Goal: Information Seeking & Learning: Learn about a topic

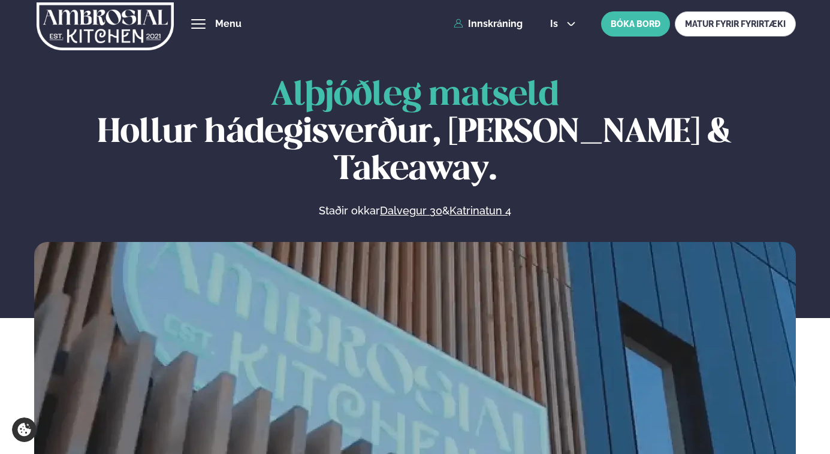
scroll to position [577, 0]
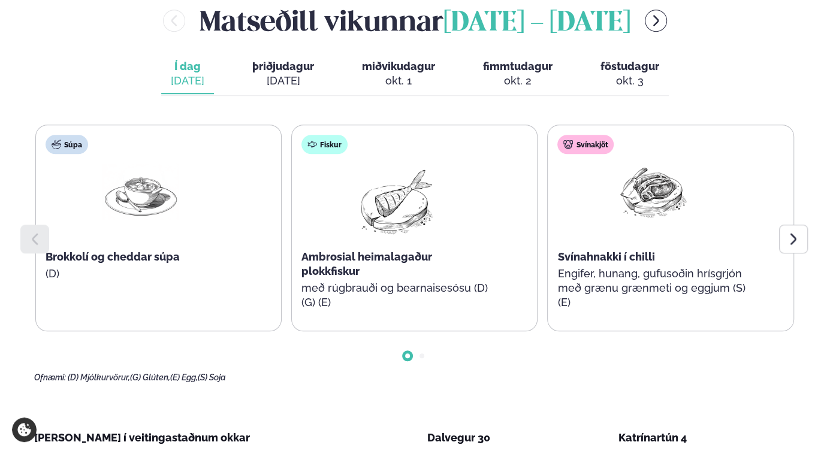
click at [293, 60] on span "þriðjudagur" at bounding box center [283, 66] width 62 height 13
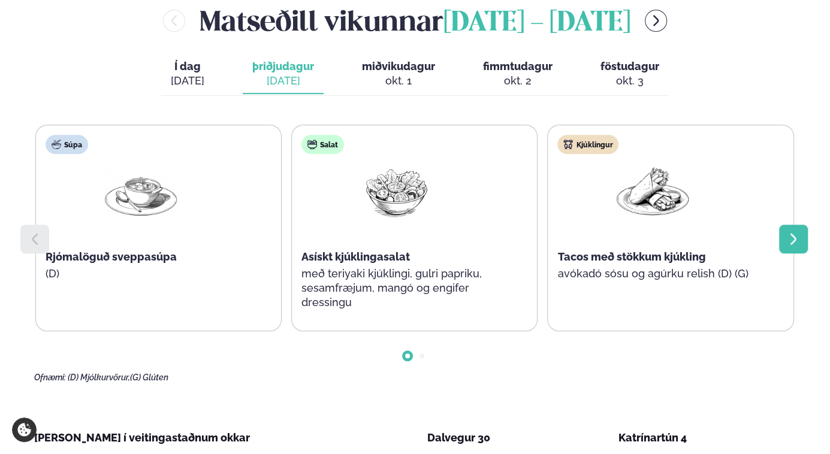
click at [787, 232] on icon at bounding box center [793, 239] width 14 height 14
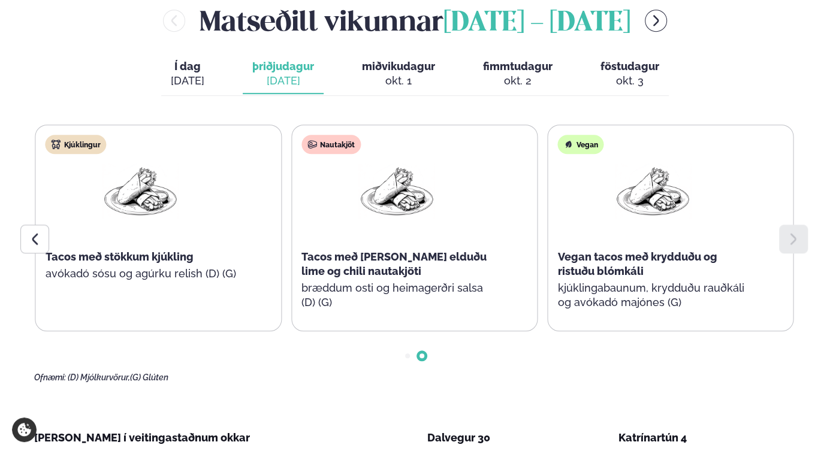
click at [787, 232] on icon at bounding box center [793, 239] width 14 height 14
click at [432, 61] on div "[PERSON_NAME] [DATE] - [DATE] Í dag Í d. [DATE] þriðjudagur þri. [DATE] miðviku…" at bounding box center [415, 192] width 762 height 382
click at [428, 74] on div "okt. 1" at bounding box center [398, 81] width 73 height 14
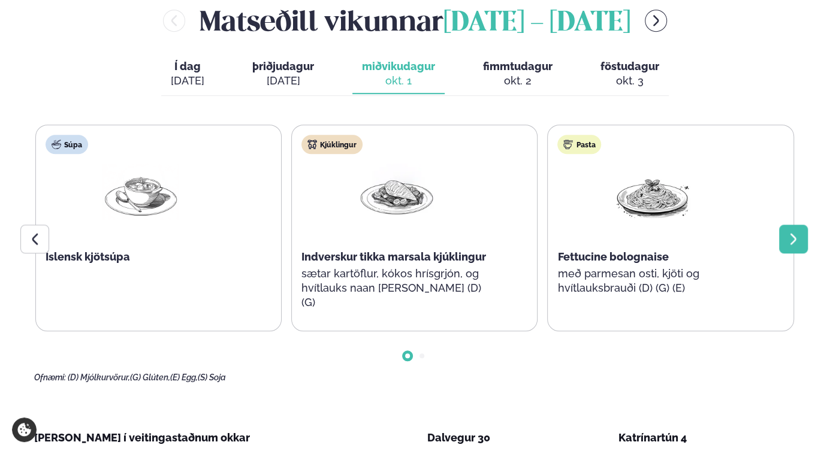
click at [788, 232] on icon at bounding box center [793, 239] width 14 height 14
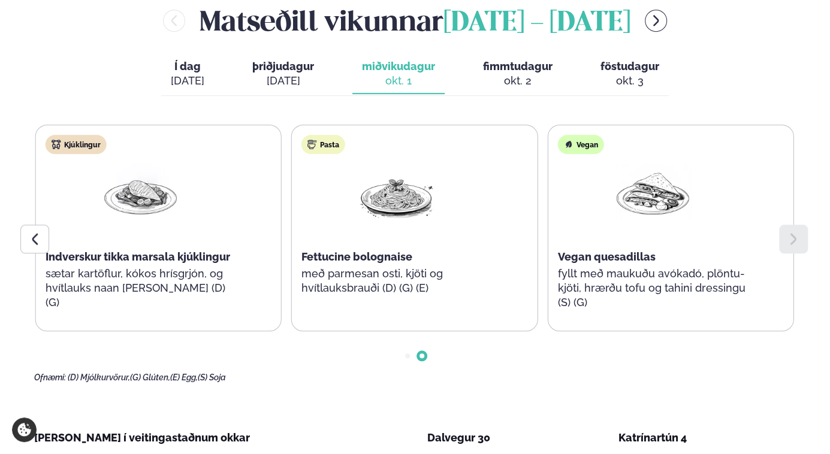
click at [581, 55] on div "Í dag Í d. [DATE] þriðjudagur þri. [DATE] miðvikudagur mið. [DATE] fimmtudagur …" at bounding box center [415, 75] width 508 height 41
click at [524, 74] on div "okt. 2" at bounding box center [518, 81] width 70 height 14
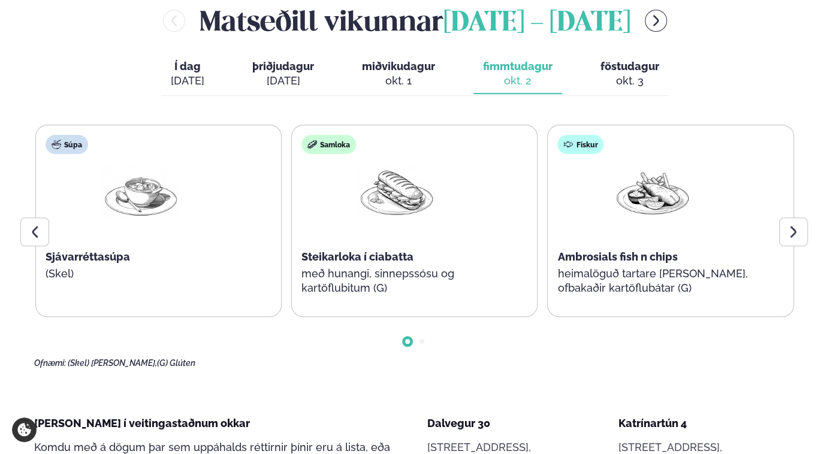
click at [629, 60] on span "föstudagur" at bounding box center [630, 66] width 59 height 13
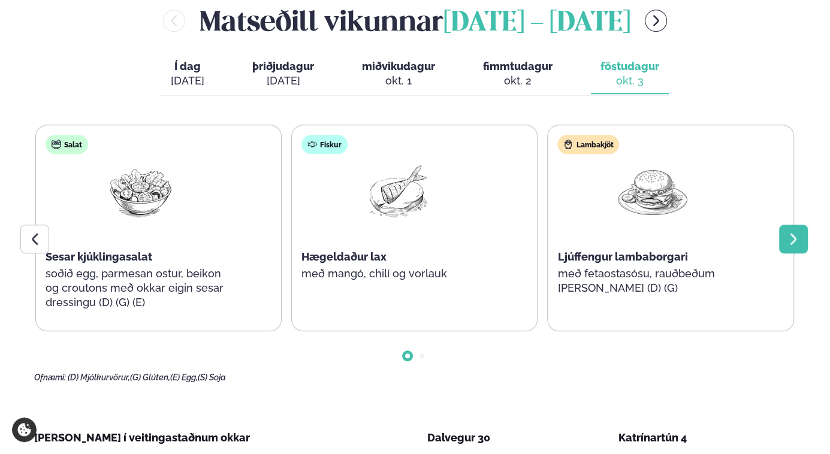
click at [804, 225] on div at bounding box center [793, 239] width 29 height 29
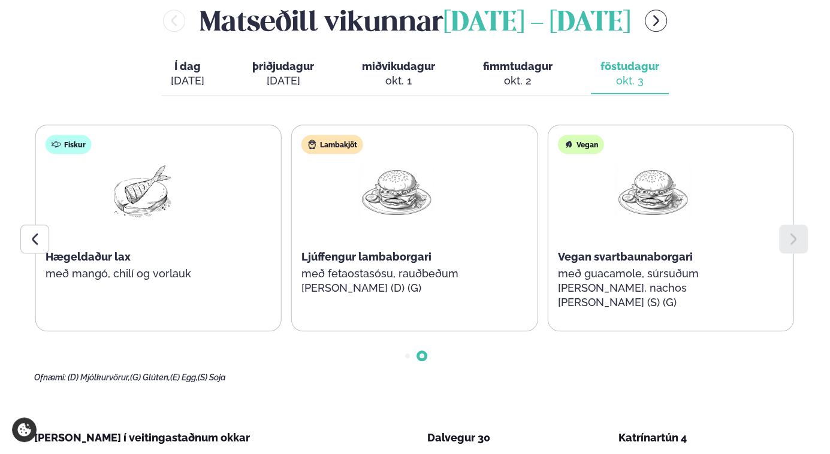
click at [804, 225] on div at bounding box center [793, 239] width 29 height 29
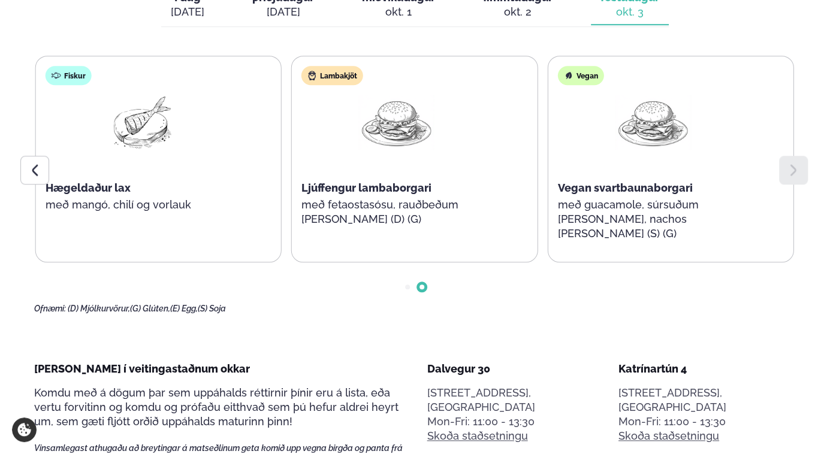
scroll to position [762, 0]
